Goal: Find specific page/section: Find specific page/section

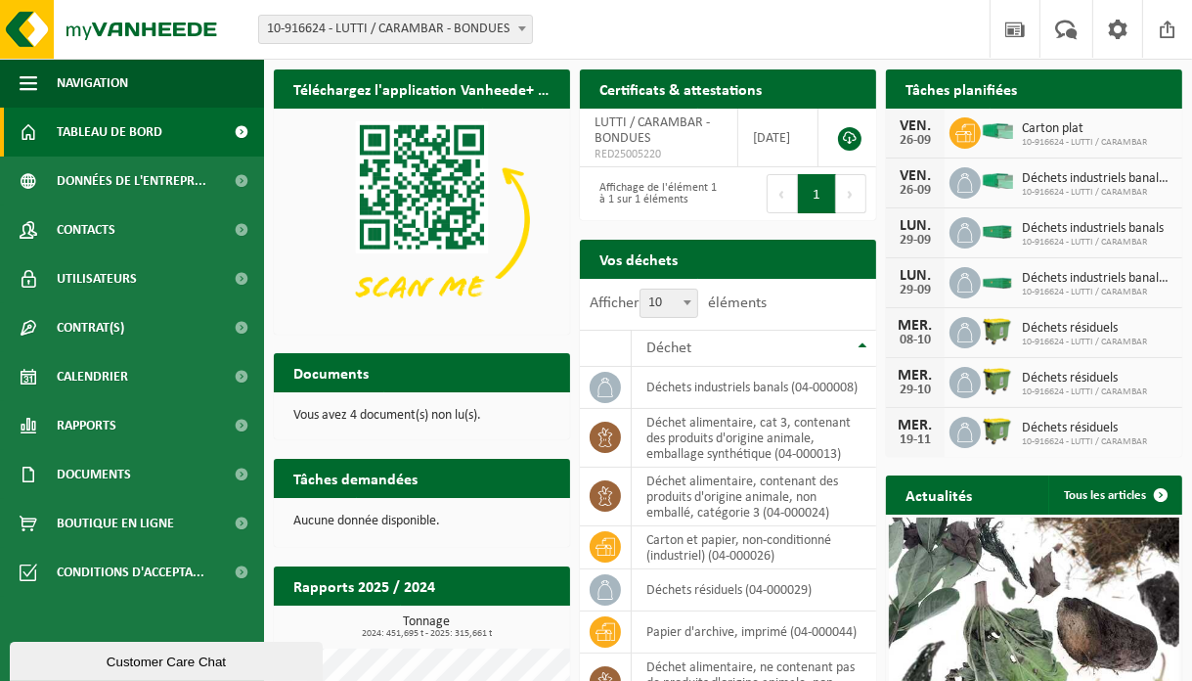
click at [370, 412] on p "Vous avez 4 document(s) non lu(s)." at bounding box center [421, 416] width 257 height 14
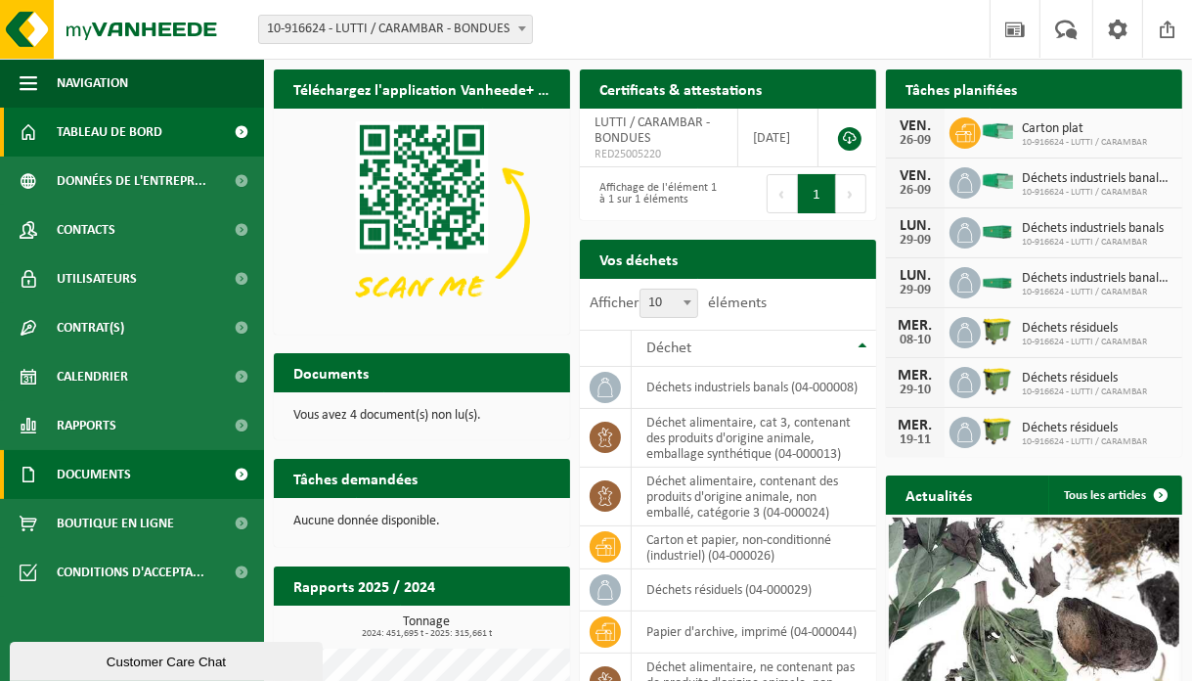
click at [98, 476] on span "Documents" at bounding box center [94, 474] width 74 height 49
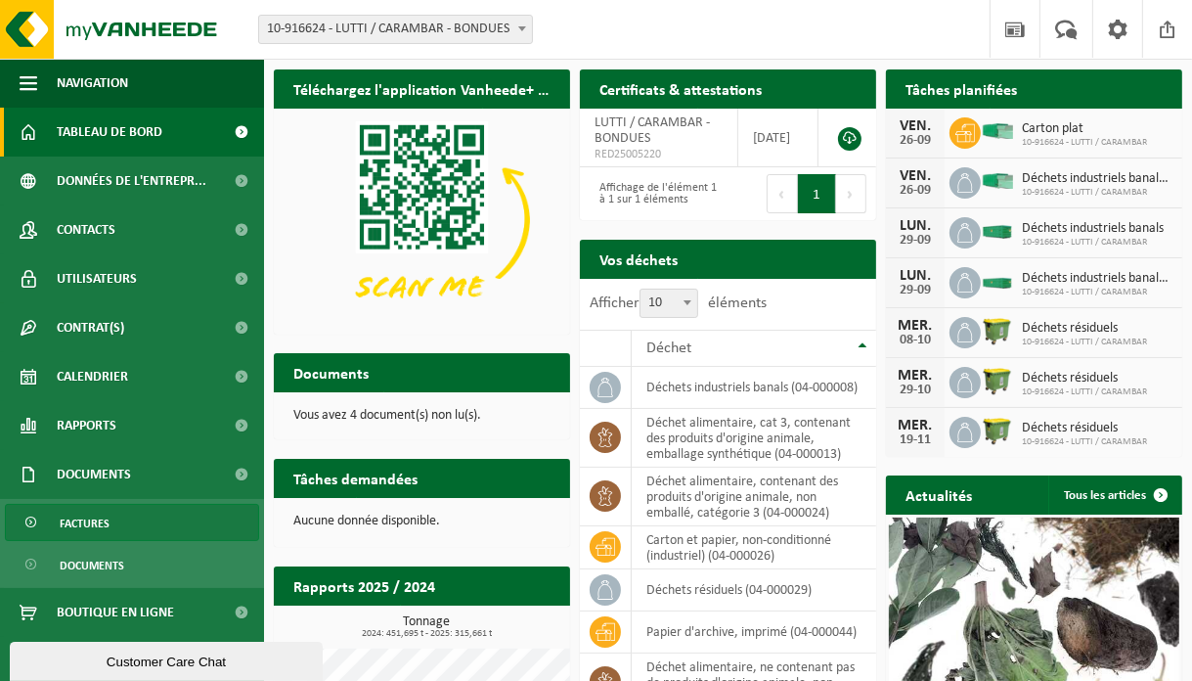
click at [86, 520] on span "Factures" at bounding box center [85, 523] width 50 height 37
